Goal: Transaction & Acquisition: Purchase product/service

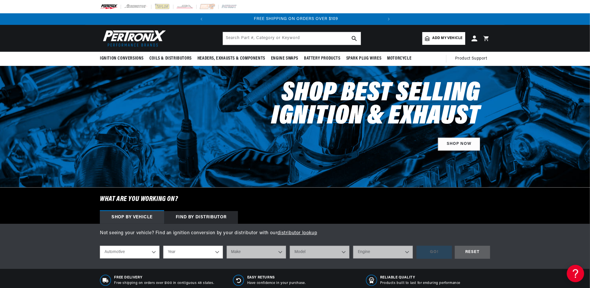
scroll to position [0, 175]
click at [216, 251] on select "Year 2024 2023 2022 2021 2020 2019 2018 2017 2016 2015 2014 2013 2012 2011 2010…" at bounding box center [193, 252] width 60 height 13
select select "2022"
click at [163, 246] on select "Year 2024 2023 2022 2021 2020 2019 2018 2017 2016 2015 2014 2013 2012 2011 2010…" at bounding box center [193, 252] width 60 height 13
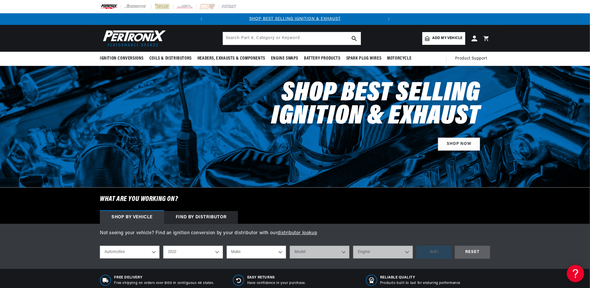
click at [216, 249] on select "2024 2023 2022 2021 2020 2019 2018 2017 2016 2015 2014 2013 2012 2011 2010 2009…" at bounding box center [193, 252] width 60 height 13
click at [163, 246] on select "2024 2023 2022 2021 2020 2019 2018 2017 2016 2015 2014 2013 2012 2011 2010 2009…" at bounding box center [193, 252] width 60 height 13
select select "2000"
click at [279, 253] on select "Make Buick Cadillac Chevrolet Chrysler Dodge Ford GMC Isuzu Jeep Lincoln Mazda …" at bounding box center [257, 252] width 60 height 13
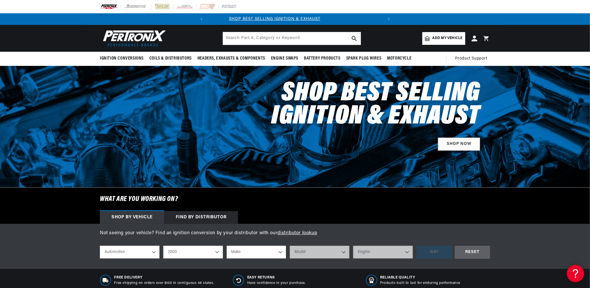
scroll to position [0, 0]
select select "Chevrolet"
click at [227, 246] on select "Make Buick Cadillac Chevrolet Chrysler Dodge Ford GMC Isuzu Jeep Lincoln Mazda …" at bounding box center [257, 252] width 60 height 13
select select "Chevrolet"
click at [344, 252] on select "Model Astro B7 Blazer C35 C1500 C2500 C3500 C3500HD C6500 Kodiak C7500 Kodiak C…" at bounding box center [320, 252] width 60 height 13
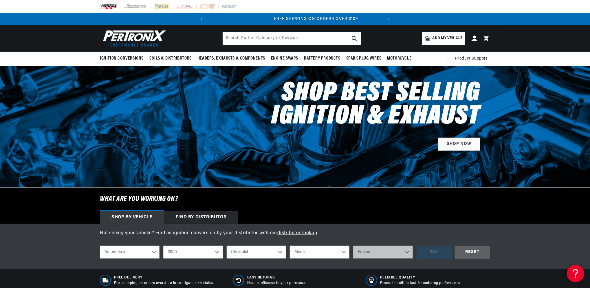
scroll to position [0, 175]
select select "Silverado-1500"
click at [290, 246] on select "Model Astro B7 Blazer C35 C1500 C2500 C3500 C3500HD C6500 Kodiak C7500 Kodiak C…" at bounding box center [320, 252] width 60 height 13
select select "Silverado-1500"
click at [407, 253] on select "Engine 4.3L 4.8L 5.3L" at bounding box center [383, 252] width 60 height 13
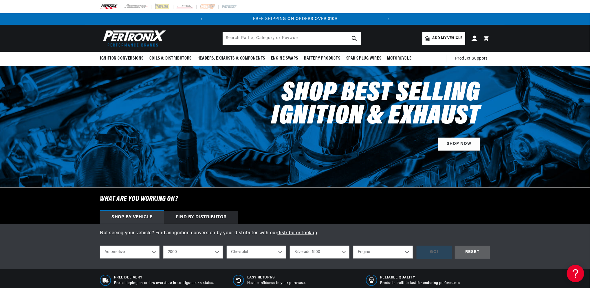
select select "5.3L"
click at [353, 246] on select "Engine 4.3L 4.8L 5.3L" at bounding box center [383, 252] width 60 height 13
select select "5.3L"
click at [428, 252] on div "GO!" at bounding box center [433, 252] width 35 height 13
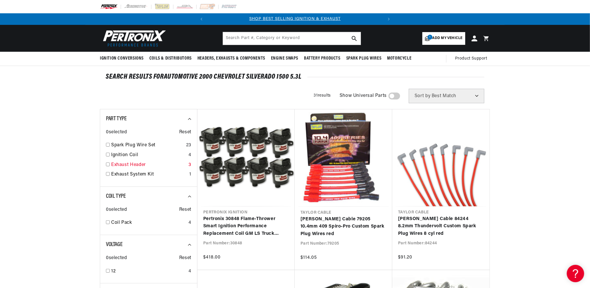
click at [108, 165] on input "checkbox" at bounding box center [108, 165] width 4 height 4
checkbox input "true"
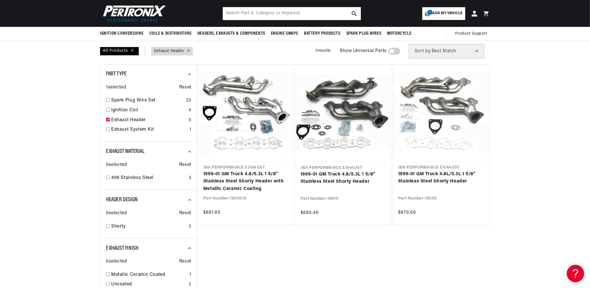
scroll to position [0, 175]
drag, startPoint x: 589, startPoint y: 77, endPoint x: 590, endPoint y: 60, distance: 16.5
click at [589, 61] on html "Skip to content Your cart Your cart is empty Get the right parts the first time…" at bounding box center [295, 99] width 590 height 288
drag, startPoint x: 589, startPoint y: 57, endPoint x: 588, endPoint y: 38, distance: 19.2
click at [589, 40] on html "Skip to content Your cart Your cart is empty Get the right parts the first time…" at bounding box center [295, 99] width 590 height 288
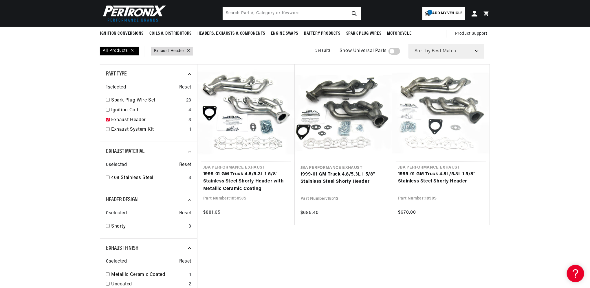
drag, startPoint x: 589, startPoint y: 92, endPoint x: 589, endPoint y: 123, distance: 31.0
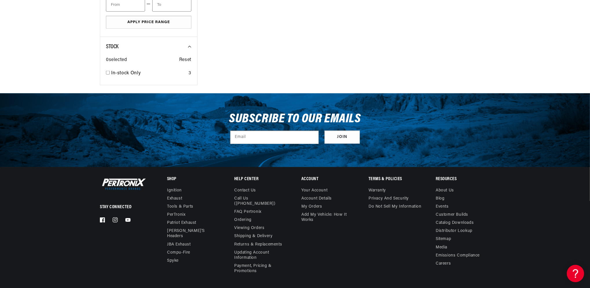
drag, startPoint x: 589, startPoint y: 203, endPoint x: 585, endPoint y: 148, distance: 55.2
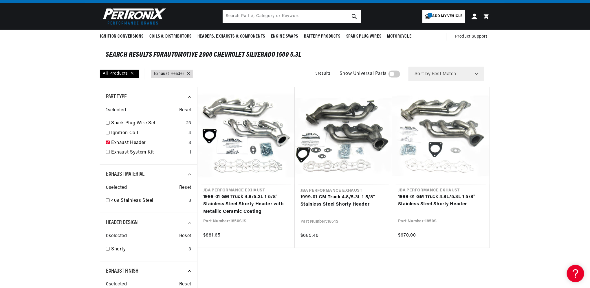
scroll to position [0, 0]
click at [423, 199] on link "1999-01 GM Truck 4.8L/5.3L 1 5/8" Stainless Steel Shorty Header" at bounding box center [441, 201] width 86 height 15
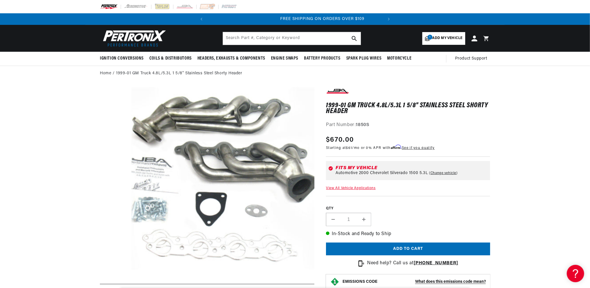
scroll to position [0, 175]
drag, startPoint x: 589, startPoint y: 43, endPoint x: 591, endPoint y: 71, distance: 29.0
click at [589, 71] on html "Skip to content Your cart Your cart is empty Get the right parts the first time…" at bounding box center [295, 144] width 590 height 288
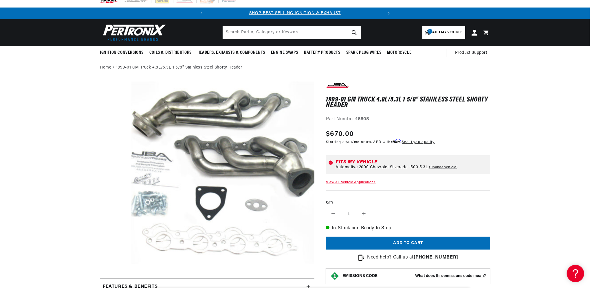
scroll to position [0, 0]
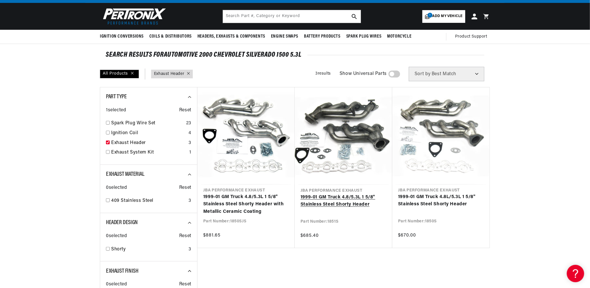
click at [326, 199] on link "1999-01 GM Truck 4.8/5.3L 1 5/8" Stainless Steel Shorty Header" at bounding box center [343, 201] width 86 height 15
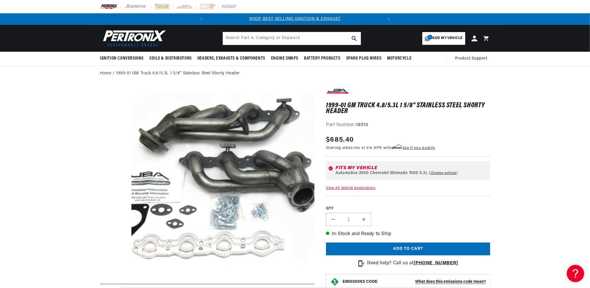
click at [335, 188] on link "View All Vehicle Applications" at bounding box center [350, 188] width 49 height 3
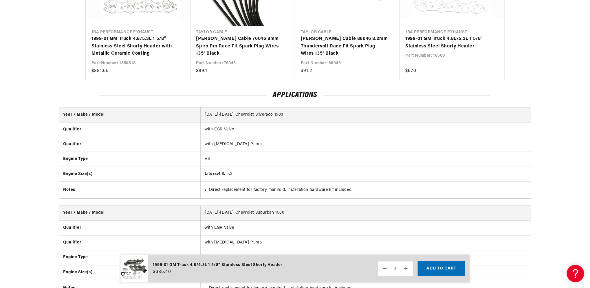
scroll to position [0, 175]
drag, startPoint x: 589, startPoint y: 106, endPoint x: 590, endPoint y: 91, distance: 15.9
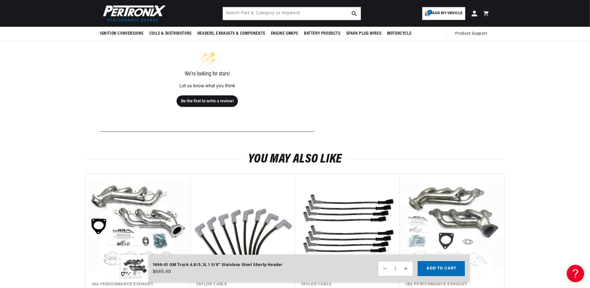
scroll to position [0, 0]
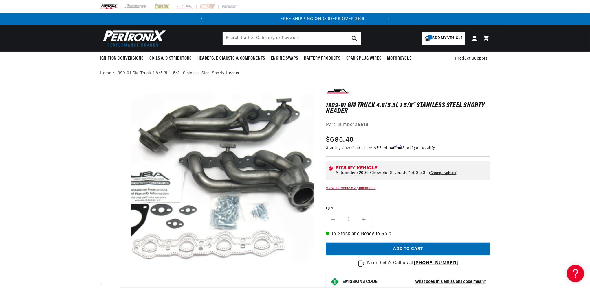
scroll to position [0, 175]
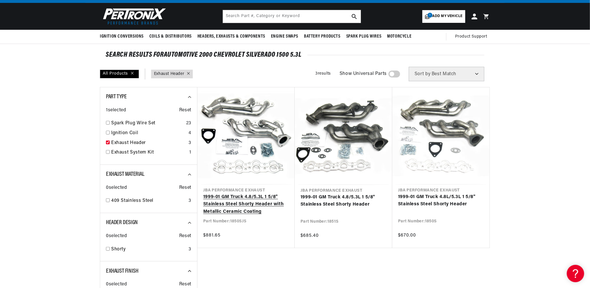
click at [243, 205] on link "1999-01 GM Truck 4.8/5.3L 1 5/8" Stainless Steel Shorty Header with Metallic Ce…" at bounding box center [246, 205] width 86 height 22
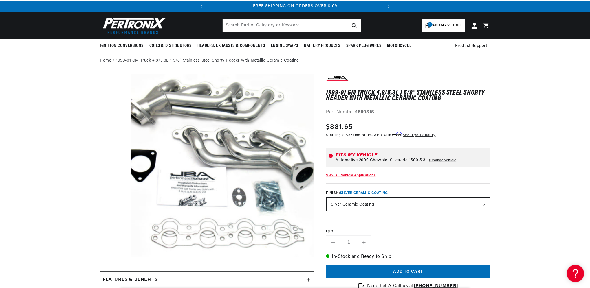
scroll to position [10, 0]
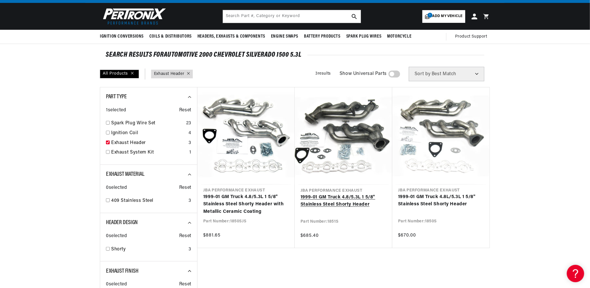
click at [319, 195] on link "1999-01 GM Truck 4.8/5.3L 1 5/8" Stainless Steel Shorty Header" at bounding box center [343, 201] width 86 height 15
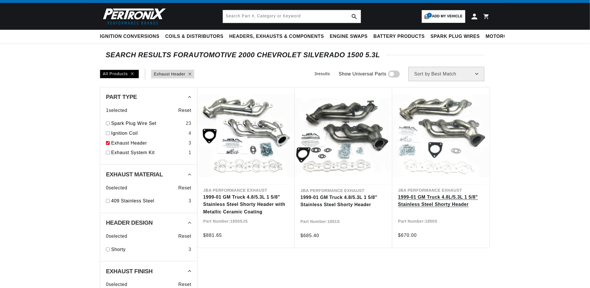
scroll to position [22, 0]
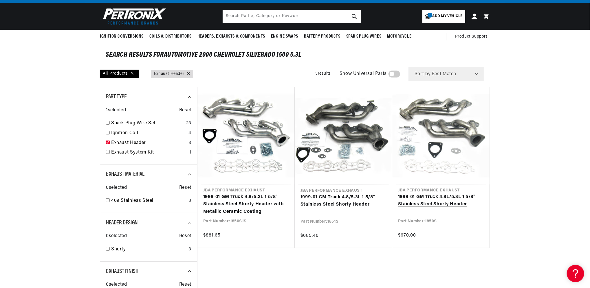
click at [427, 194] on link "1999-01 GM Truck 4.8L/5.3L 1 5/8" Stainless Steel Shorty Header" at bounding box center [441, 201] width 86 height 15
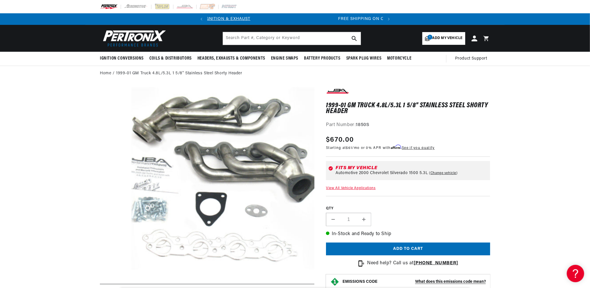
scroll to position [0, 175]
drag, startPoint x: 589, startPoint y: 52, endPoint x: 589, endPoint y: 67, distance: 14.5
drag, startPoint x: 589, startPoint y: 67, endPoint x: 574, endPoint y: 107, distance: 43.1
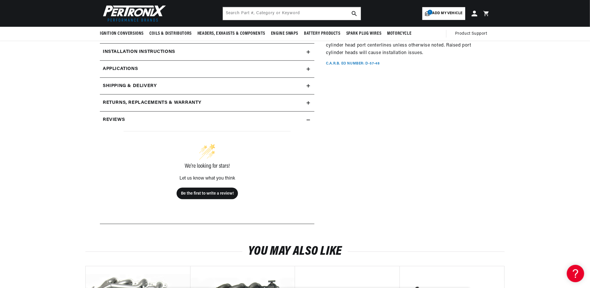
scroll to position [0, 0]
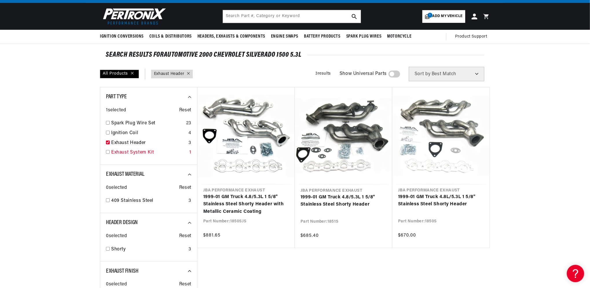
scroll to position [0, 175]
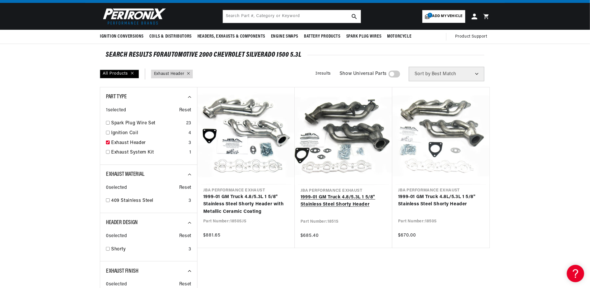
click at [351, 198] on link "1999-01 GM Truck 4.8/5.3L 1 5/8" Stainless Steel Shorty Header" at bounding box center [343, 201] width 86 height 15
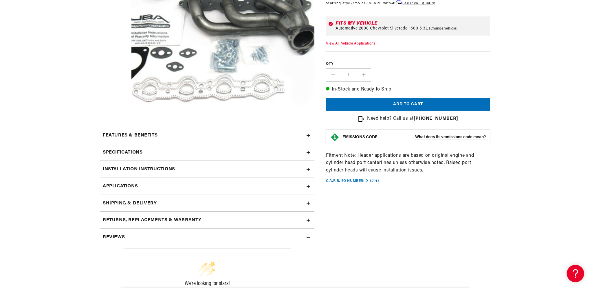
scroll to position [159, 0]
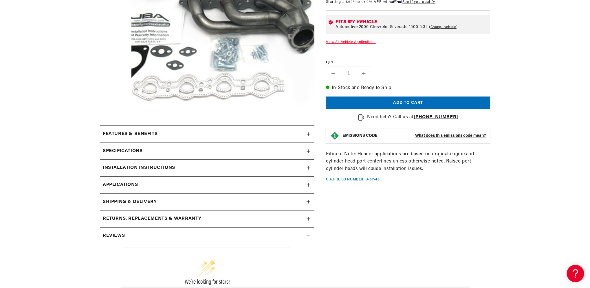
click at [311, 151] on summary "Specifications" at bounding box center [207, 151] width 214 height 17
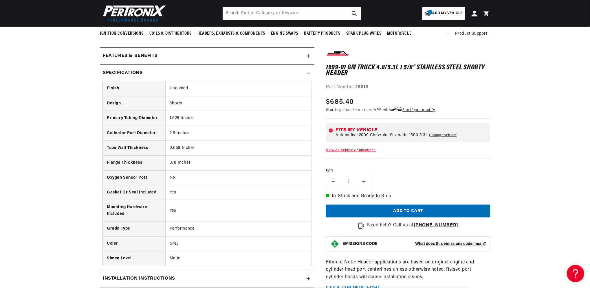
scroll to position [0, 175]
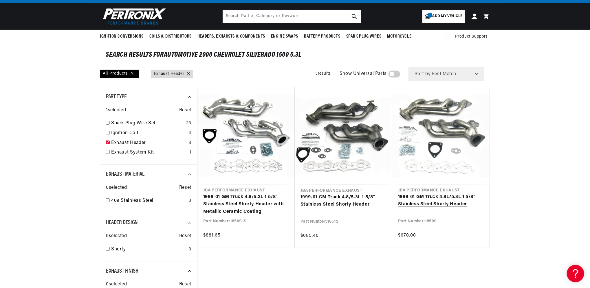
click at [450, 194] on link "1999-01 GM Truck 4.8L/5.3L 1 5/8" Stainless Steel Shorty Header" at bounding box center [441, 201] width 86 height 15
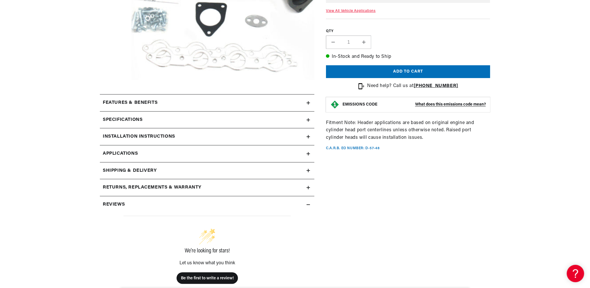
scroll to position [191, 0]
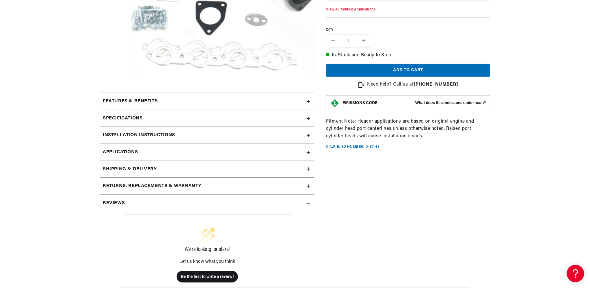
click at [308, 117] on icon at bounding box center [307, 118] width 3 height 3
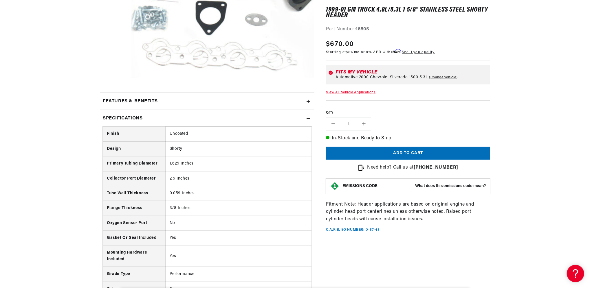
scroll to position [0, 0]
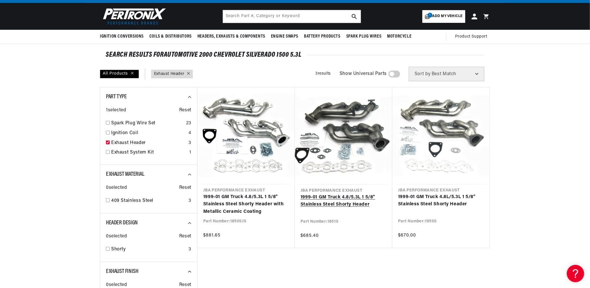
click at [364, 194] on link "1999-01 GM Truck 4.8/5.3L 1 5/8" Stainless Steel Shorty Header" at bounding box center [343, 201] width 86 height 15
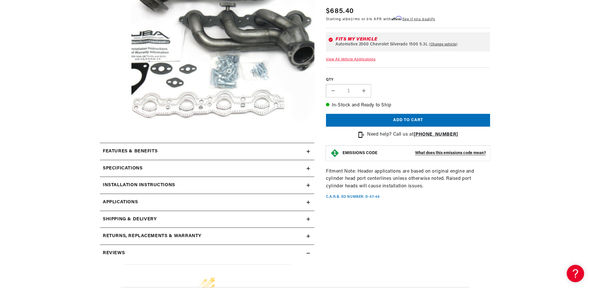
scroll to position [149, 0]
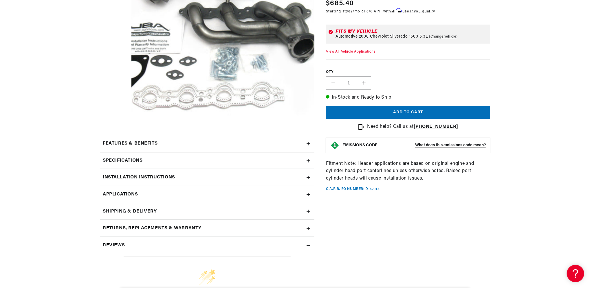
click at [308, 161] on icon at bounding box center [308, 160] width 0 height 3
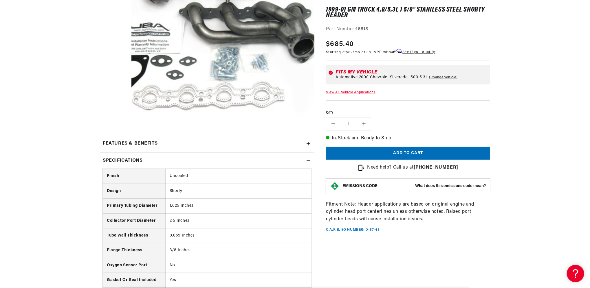
scroll to position [0, 175]
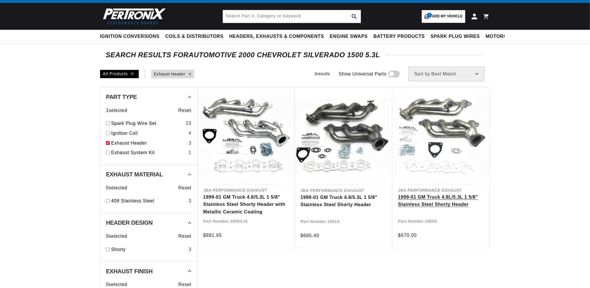
scroll to position [22, 0]
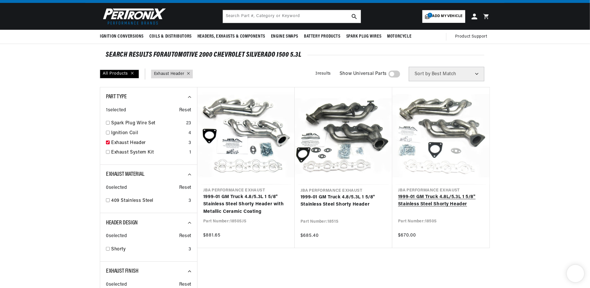
click at [439, 194] on link "1999-01 GM Truck 4.8L/5.3L 1 5/8" Stainless Steel Shorty Header" at bounding box center [441, 201] width 86 height 15
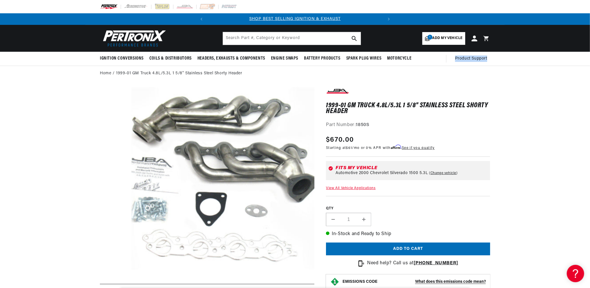
drag, startPoint x: 590, startPoint y: 40, endPoint x: 587, endPoint y: 65, distance: 25.1
click at [587, 65] on div "Ignition Conversions Shop by Feature Ignitor© The Original Ignitor© Ignitor© II…" at bounding box center [295, 59] width 590 height 14
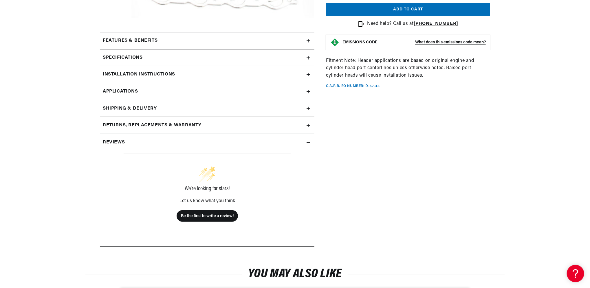
scroll to position [0, 175]
click at [309, 57] on icon at bounding box center [307, 57] width 3 height 3
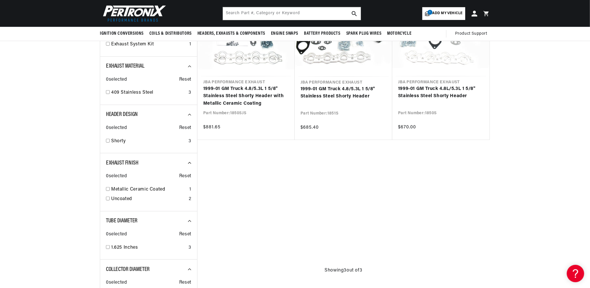
scroll to position [0, 175]
click at [438, 12] on span "Add my vehicle" at bounding box center [447, 13] width 30 height 5
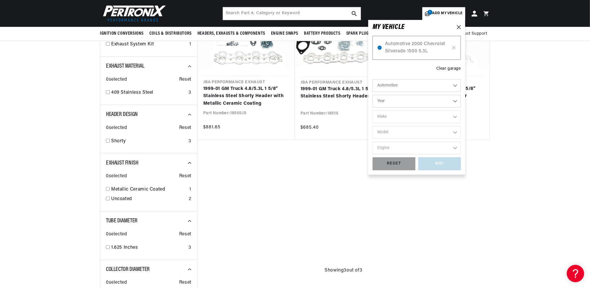
scroll to position [0, 0]
click at [460, 24] on div "MY VEHICLE" at bounding box center [416, 27] width 88 height 6
click at [457, 27] on icon at bounding box center [459, 27] width 4 height 4
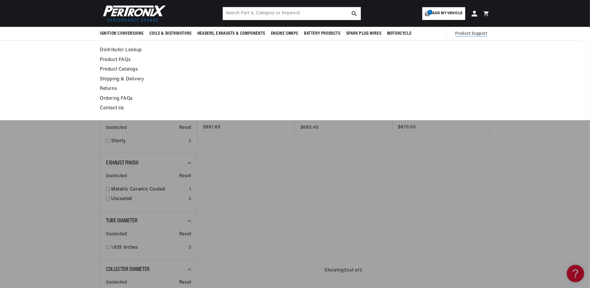
drag, startPoint x: 589, startPoint y: 60, endPoint x: 588, endPoint y: 98, distance: 38.2
click at [588, 98] on div "Distributor Lookup Product FAQs Product Catalogs Shipping & Delivery Returns Or…" at bounding box center [295, 80] width 590 height 80
click at [535, 71] on div "Distributor Lookup Product FAQs Product Catalogs Shipping & Delivery Returns Or…" at bounding box center [295, 80] width 590 height 80
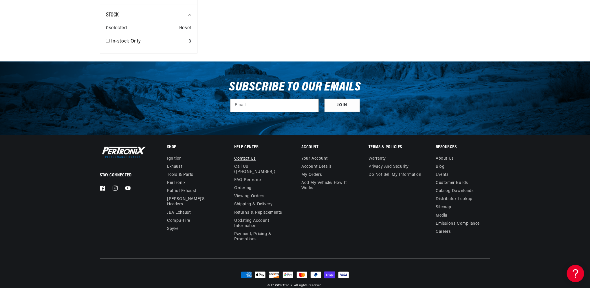
click at [247, 156] on link "Contact us" at bounding box center [245, 159] width 22 height 7
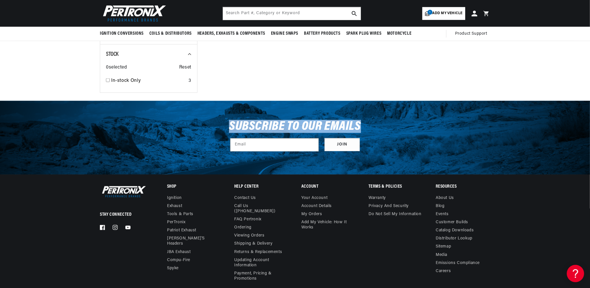
scroll to position [0, 175]
drag, startPoint x: 590, startPoint y: 151, endPoint x: 590, endPoint y: 108, distance: 43.4
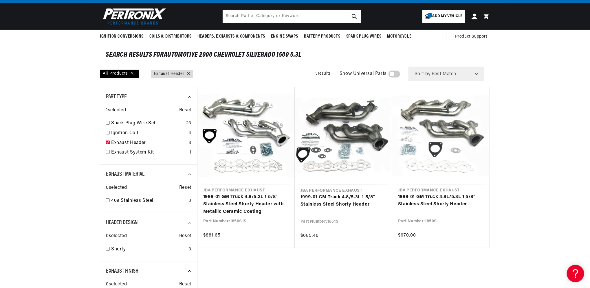
scroll to position [0, 0]
click at [109, 152] on input "checkbox" at bounding box center [108, 152] width 4 height 4
checkbox input "true"
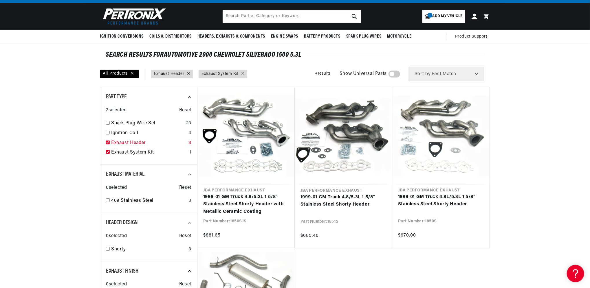
click at [108, 142] on input "checkbox" at bounding box center [108, 143] width 4 height 4
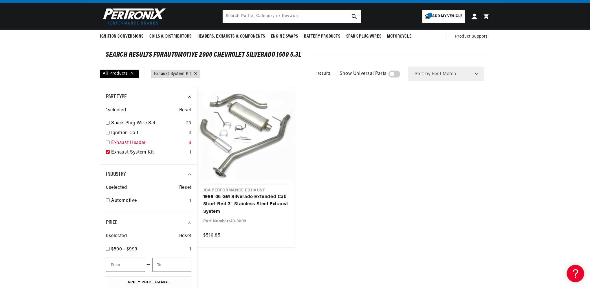
scroll to position [0, 175]
click at [108, 142] on input "checkbox" at bounding box center [108, 143] width 4 height 4
checkbox input "true"
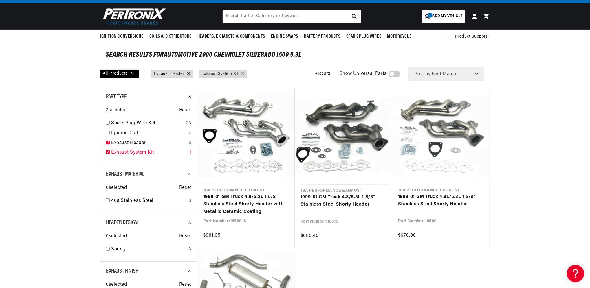
click at [108, 152] on input "checkbox" at bounding box center [108, 152] width 4 height 4
checkbox input "false"
